Goal: Navigation & Orientation: Find specific page/section

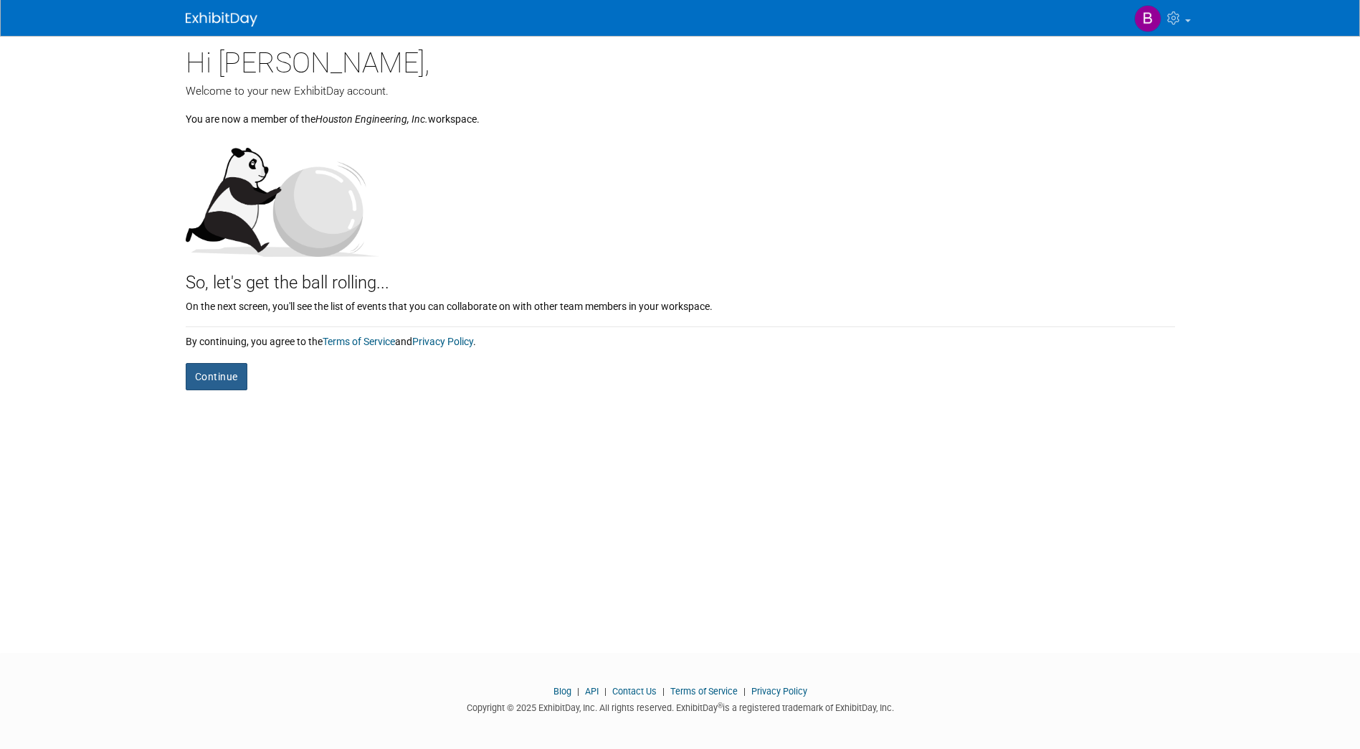
click at [229, 381] on button "Continue" at bounding box center [217, 376] width 62 height 27
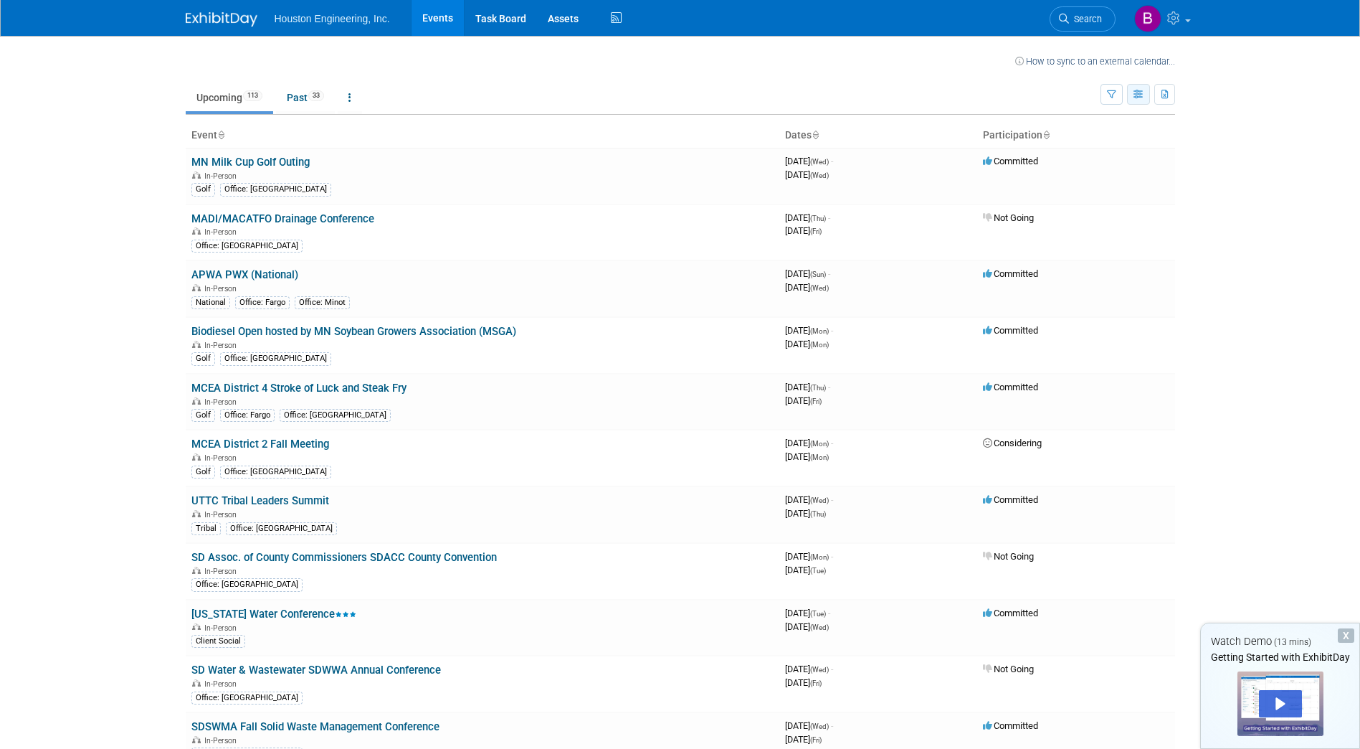
click at [1131, 92] on button "button" at bounding box center [1138, 94] width 23 height 21
click at [1113, 186] on link "Calendar View" at bounding box center [1078, 189] width 120 height 20
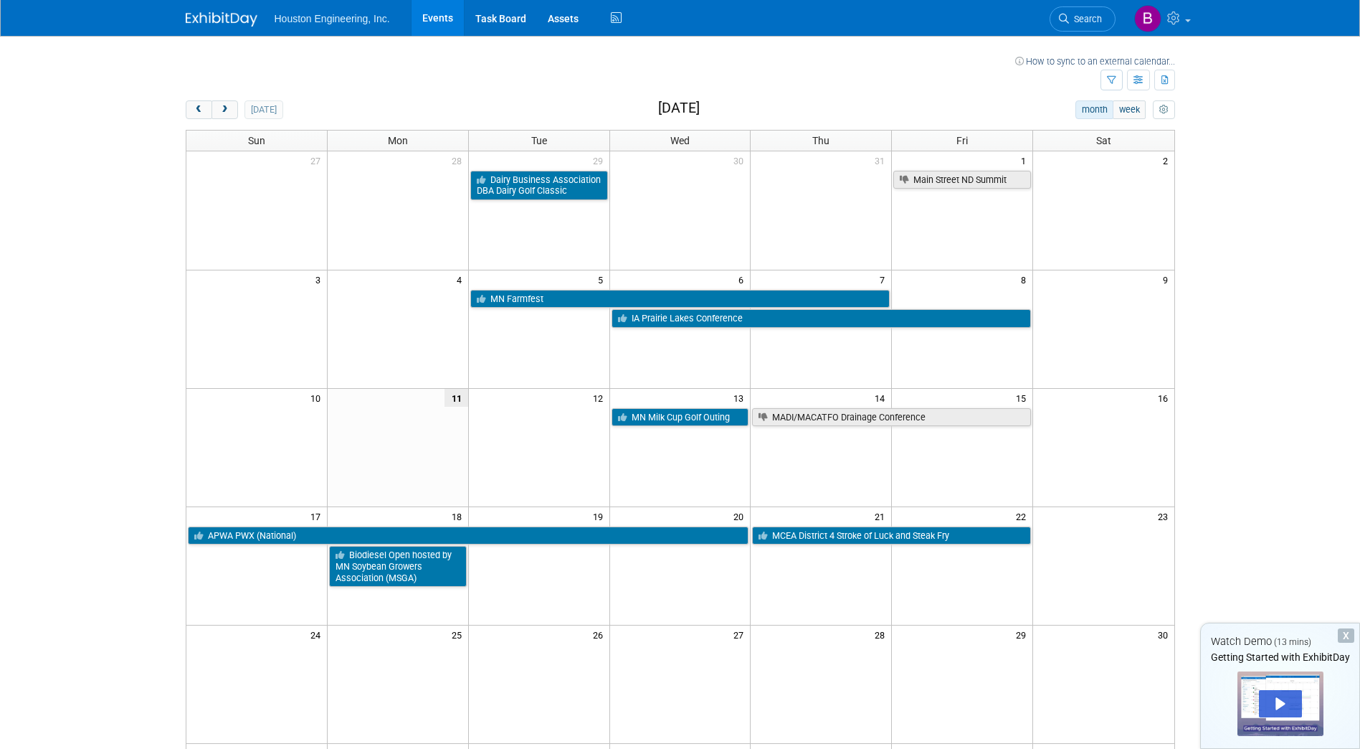
click at [1343, 400] on body "Houston Engineering, Inc. Events Task Board Assets Activity Feed My Account My …" at bounding box center [680, 374] width 1360 height 749
